Goal: Task Accomplishment & Management: Use online tool/utility

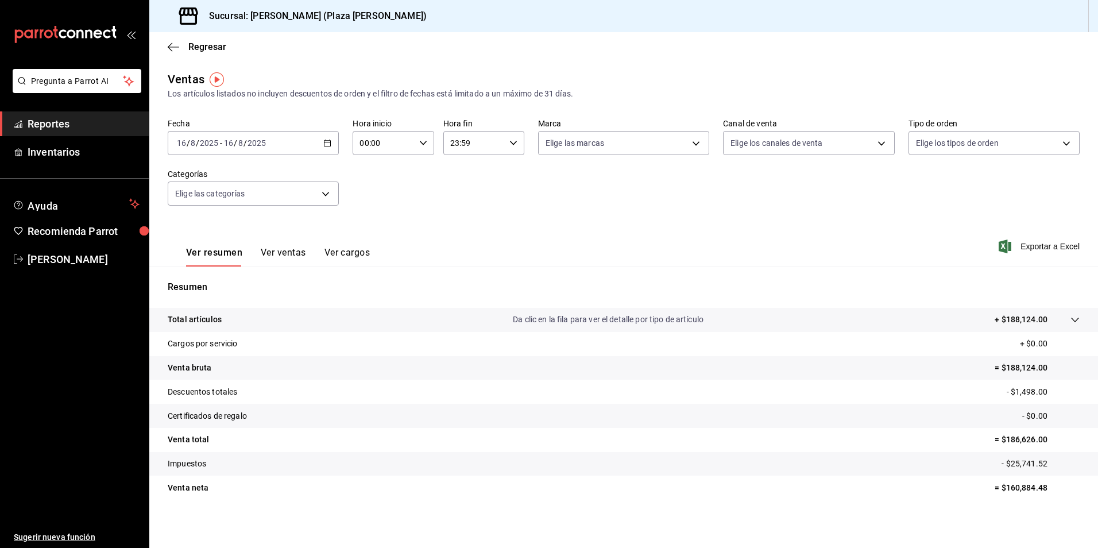
click at [252, 148] on div "[DATE] [DATE] - [DATE] [DATE]" at bounding box center [253, 143] width 171 height 24
click at [217, 231] on span "Semana actual" at bounding box center [221, 229] width 89 height 12
click at [320, 146] on div "[DATE] [DATE] - [DATE] [DATE]" at bounding box center [253, 143] width 171 height 24
click at [221, 271] on li "Rango de fechas" at bounding box center [221, 281] width 107 height 26
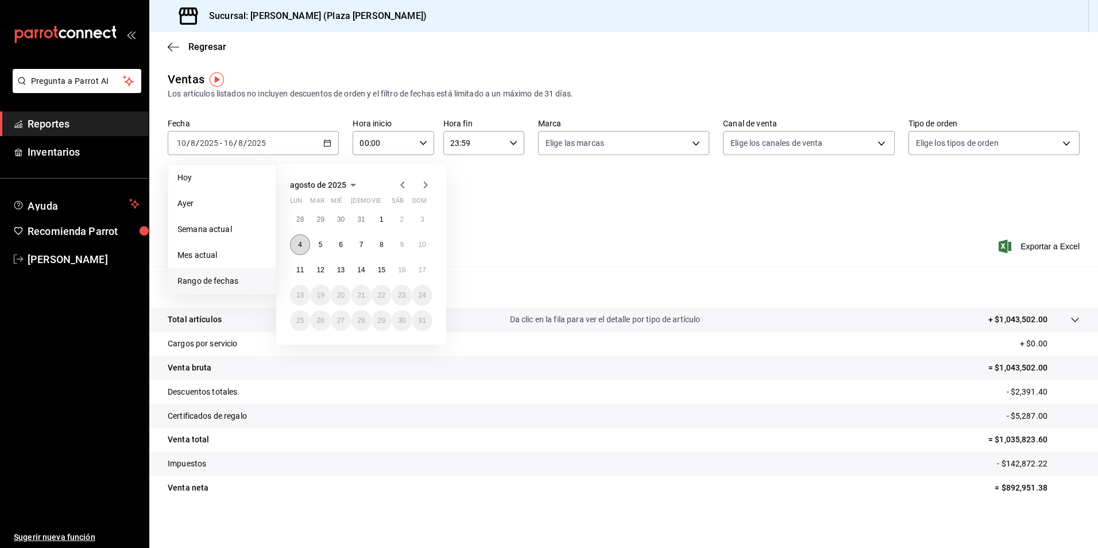
click at [298, 245] on abbr "4" at bounding box center [300, 245] width 4 height 8
click at [404, 270] on abbr "16" at bounding box center [401, 270] width 7 height 8
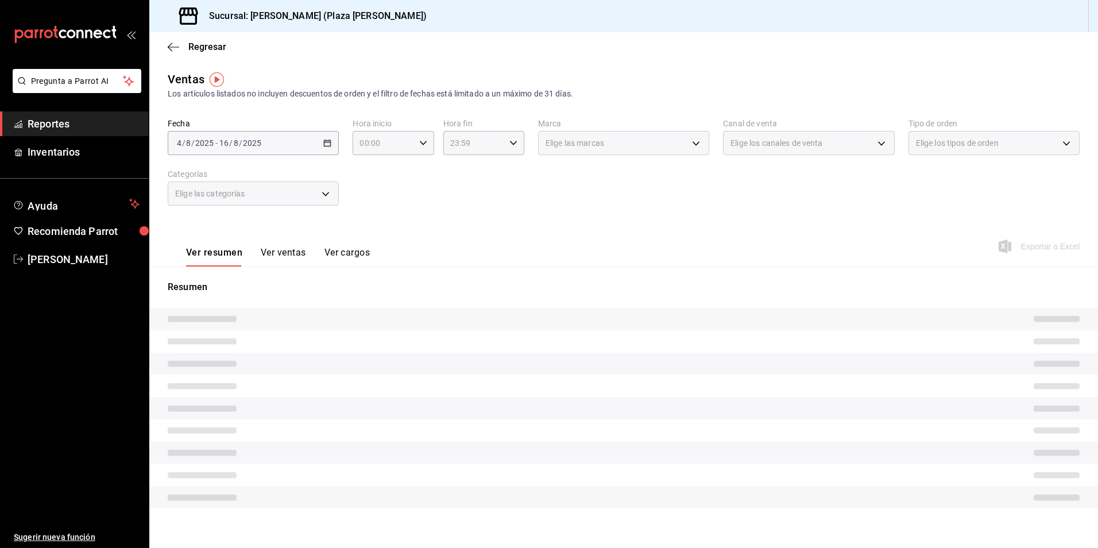
click at [332, 148] on div "[DATE] [DATE] - [DATE] [DATE]" at bounding box center [253, 143] width 171 height 24
click at [324, 191] on div "Elige las categorías" at bounding box center [253, 193] width 171 height 24
click at [289, 247] on button "Ver ventas" at bounding box center [283, 257] width 45 height 20
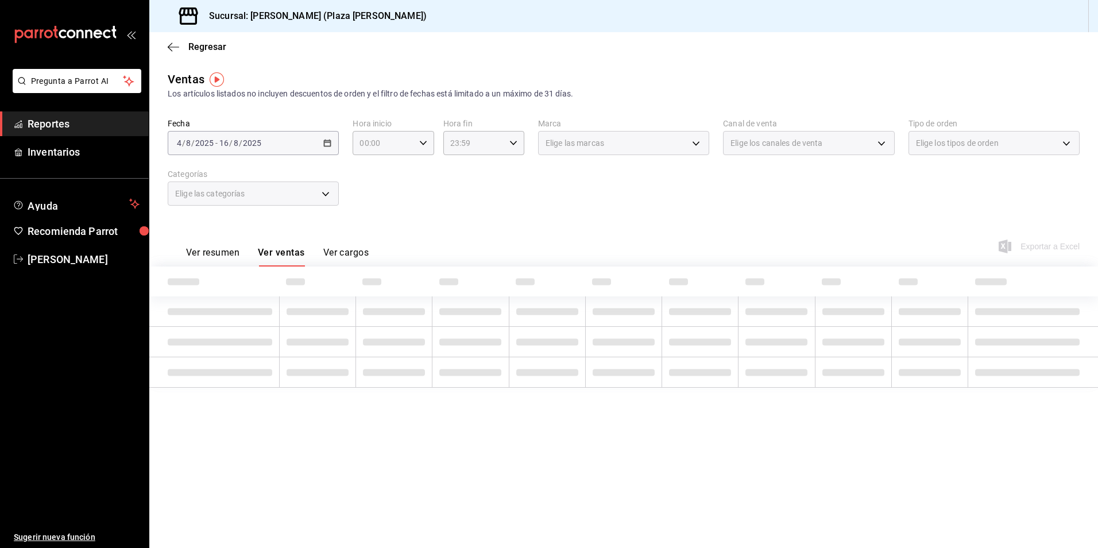
click at [219, 251] on button "Ver resumen" at bounding box center [212, 257] width 53 height 20
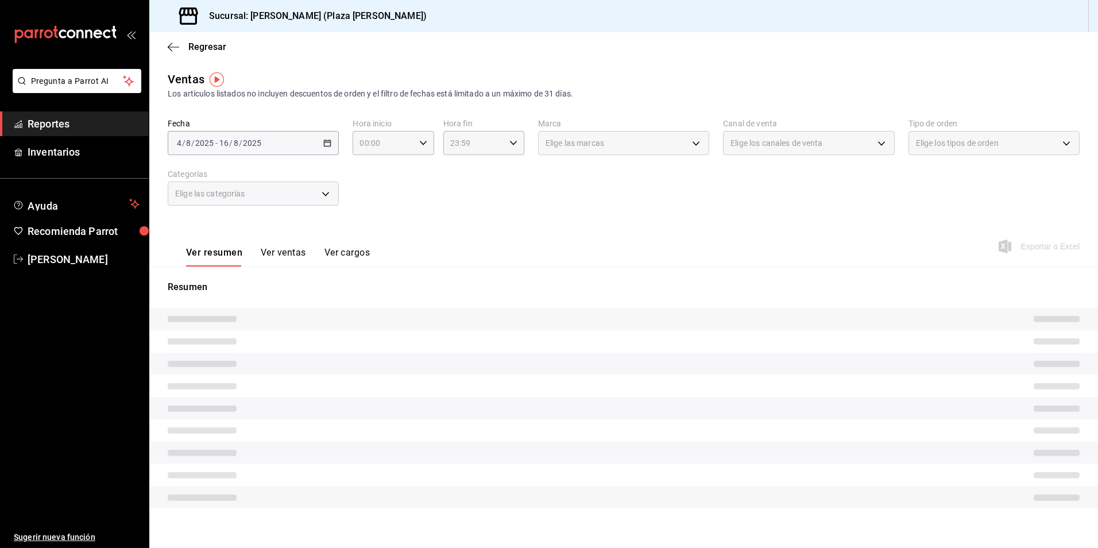
click at [324, 135] on div "[DATE] [DATE] - [DATE] [DATE]" at bounding box center [253, 143] width 171 height 24
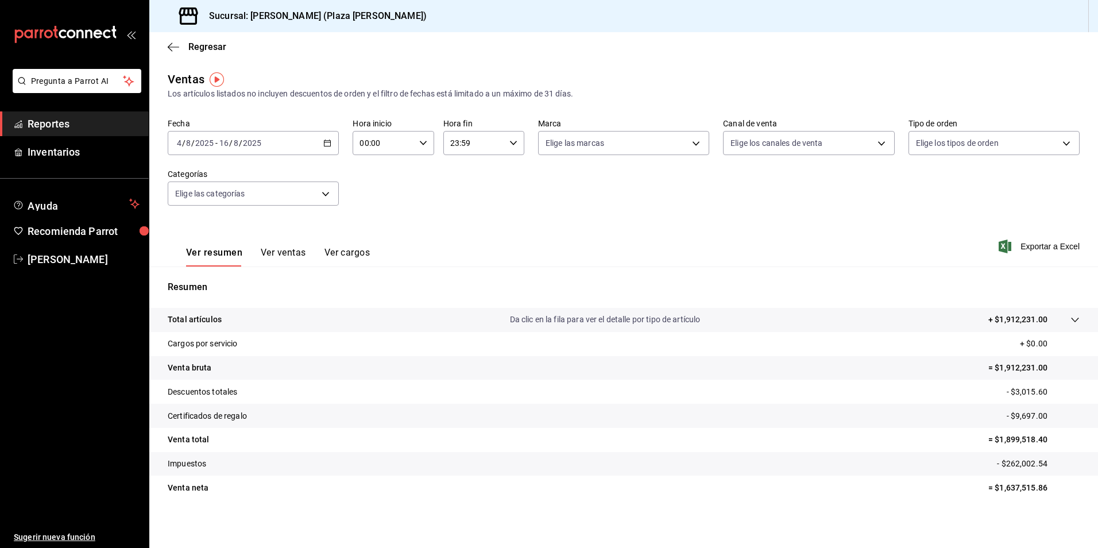
click at [319, 141] on div "[DATE] [DATE] - [DATE] [DATE]" at bounding box center [253, 143] width 171 height 24
click at [201, 286] on span "Rango de fechas" at bounding box center [221, 281] width 89 height 12
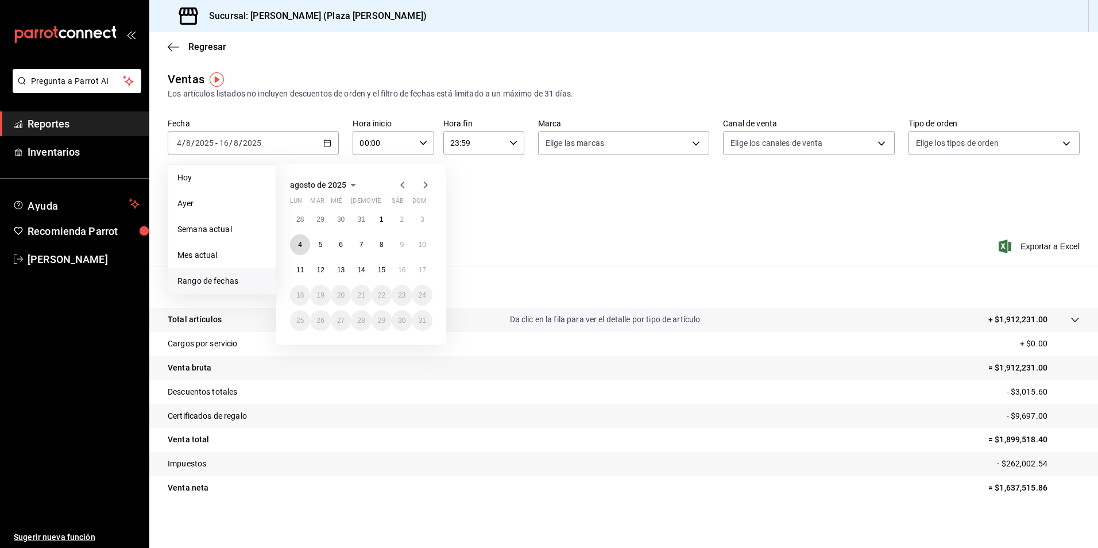
click at [301, 244] on abbr "4" at bounding box center [300, 245] width 4 height 8
click at [292, 243] on button "4" at bounding box center [300, 244] width 20 height 21
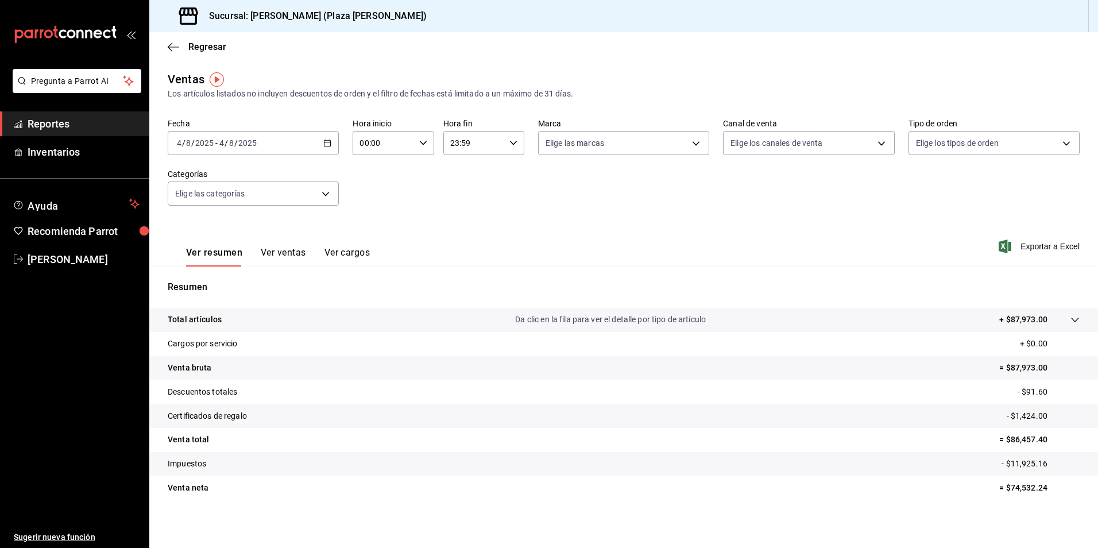
click at [328, 140] on icon "button" at bounding box center [327, 143] width 8 height 8
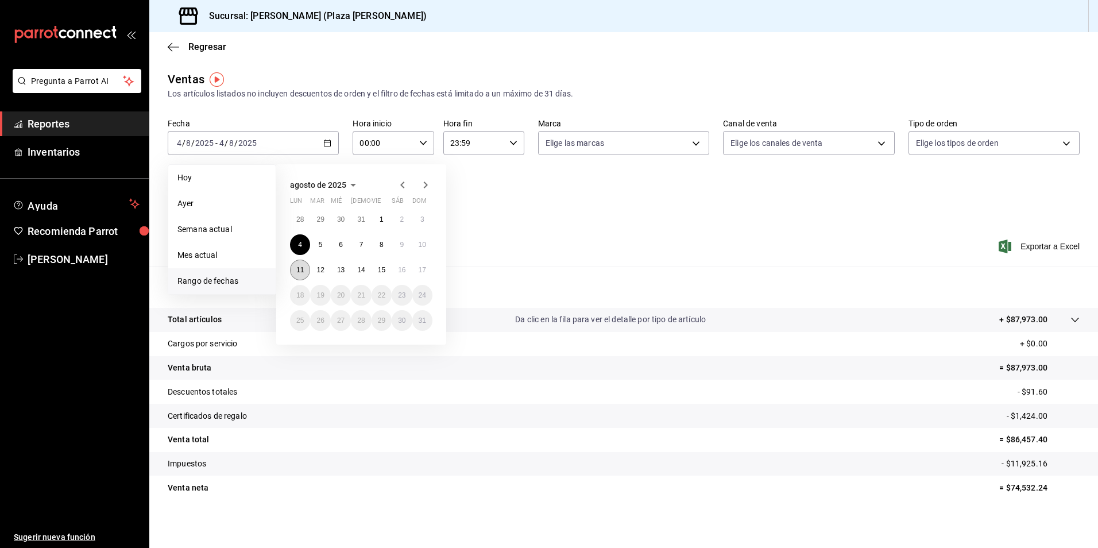
click at [303, 270] on abbr "11" at bounding box center [299, 270] width 7 height 8
click at [380, 273] on abbr "15" at bounding box center [381, 270] width 7 height 8
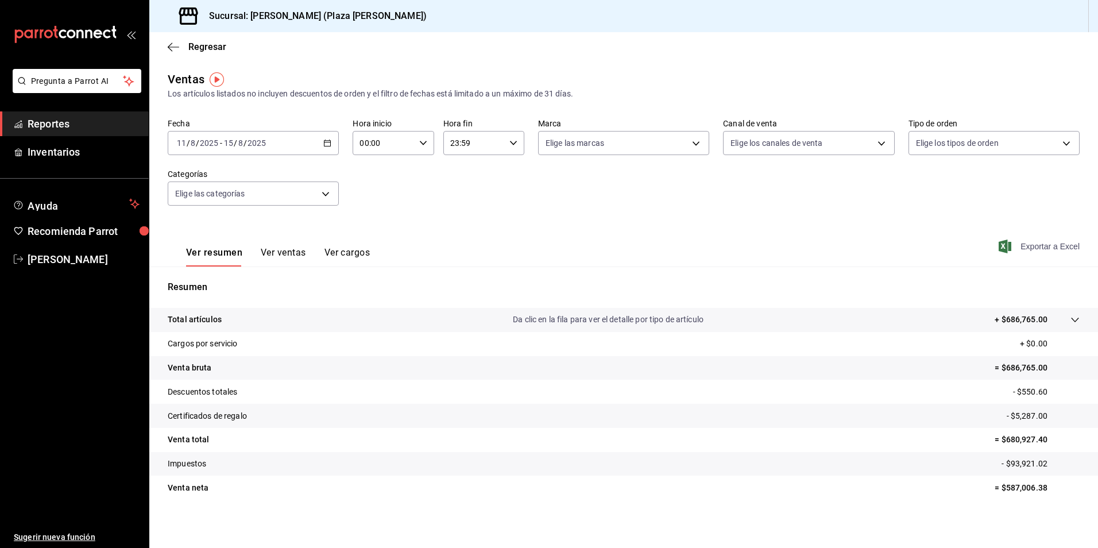
click at [1041, 249] on span "Exportar a Excel" at bounding box center [1040, 246] width 79 height 14
